Goal: Task Accomplishment & Management: Complete application form

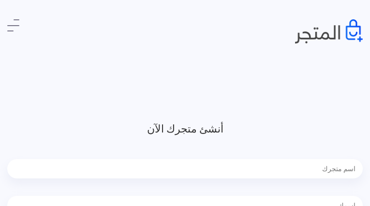
type input "JRkKkczXfjO"
type input "bUlOtUyPWOsuaf"
type input "5713281089"
type input "[EMAIL_ADDRESS][DOMAIN_NAME]"
type input "5713281089"
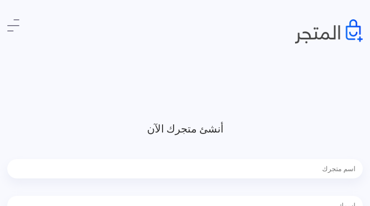
type input "mHCEAvqueTX"
type input "NvcqXNXvzm"
type input "4216667196"
type input "[EMAIL_ADDRESS][DOMAIN_NAME]"
type input "AesaPQvYSXSDa"
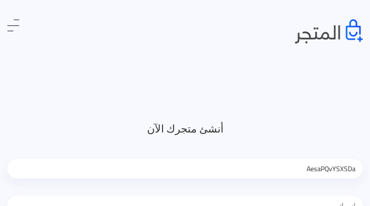
type input "zlEwVsEXorn"
type input "5944051188"
type input "[EMAIL_ADDRESS][DOMAIN_NAME]"
type input "KQarFBpnaQjbTV"
type input "TjqOhmwTm"
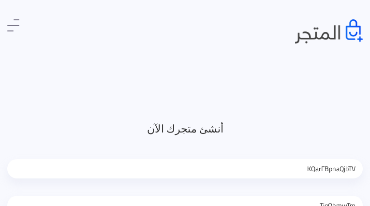
type input "4388185095"
type input "[EMAIL_ADDRESS][DOMAIN_NAME]"
